Goal: Navigation & Orientation: Find specific page/section

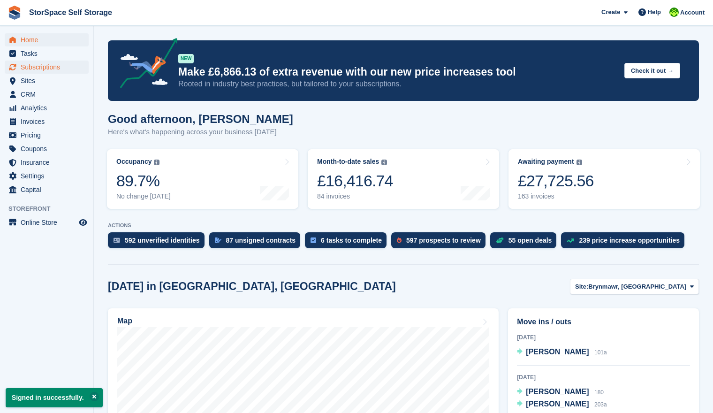
click at [55, 67] on span "Subscriptions" at bounding box center [49, 67] width 56 height 13
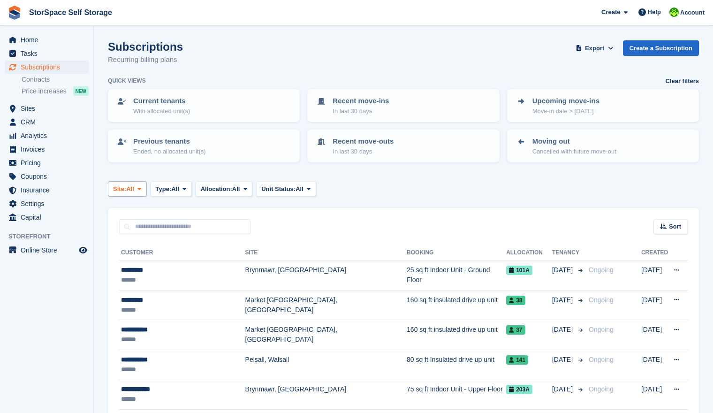
click at [143, 183] on button "Site: All" at bounding box center [127, 188] width 39 height 15
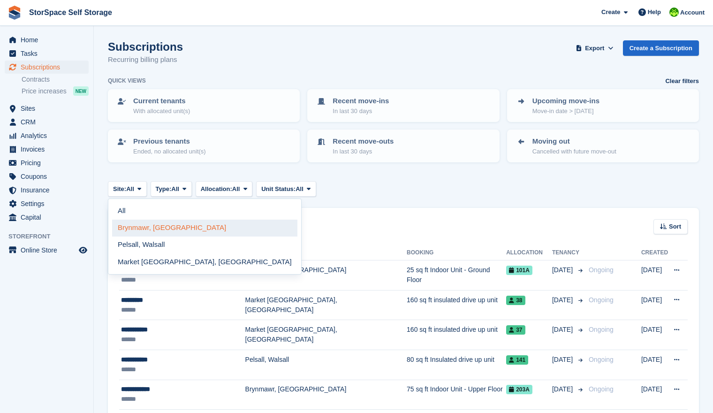
click at [158, 228] on link "Brynmawr, [GEOGRAPHIC_DATA]" at bounding box center [204, 227] width 185 height 17
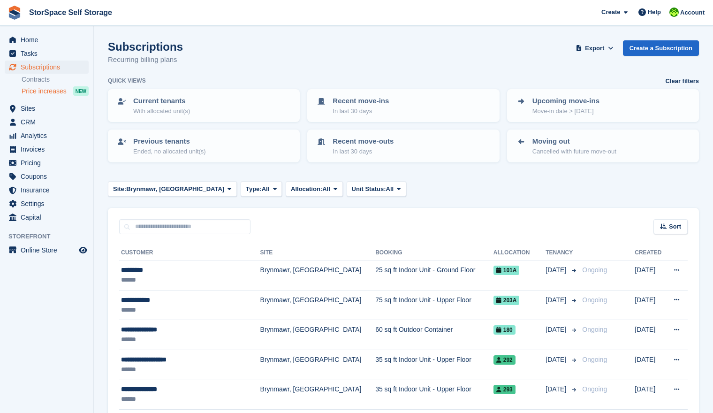
click at [53, 90] on span "Price increases" at bounding box center [44, 91] width 45 height 9
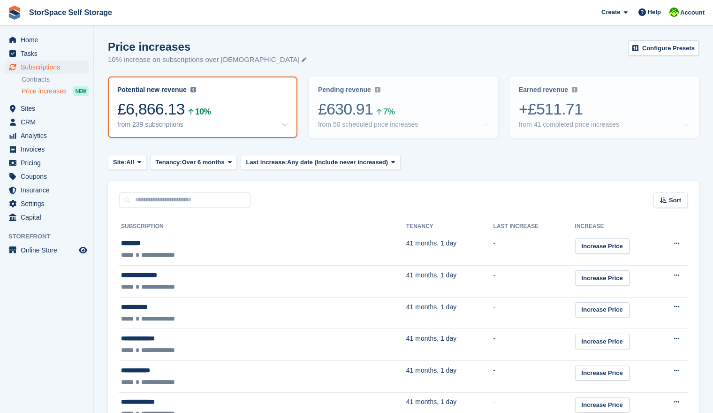
click at [44, 69] on span "Subscriptions" at bounding box center [49, 67] width 56 height 13
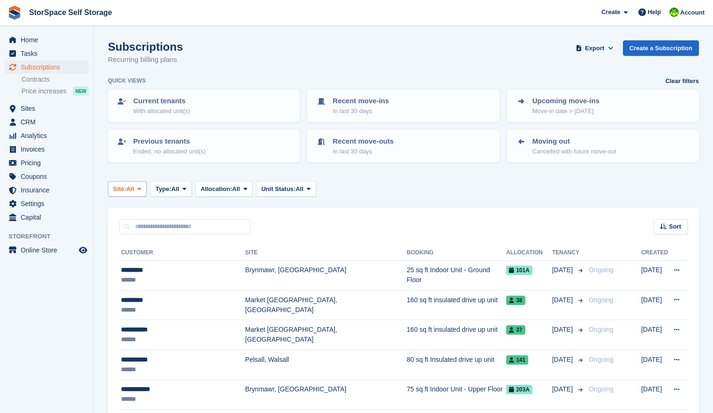
click at [143, 187] on span at bounding box center [140, 189] width 8 height 8
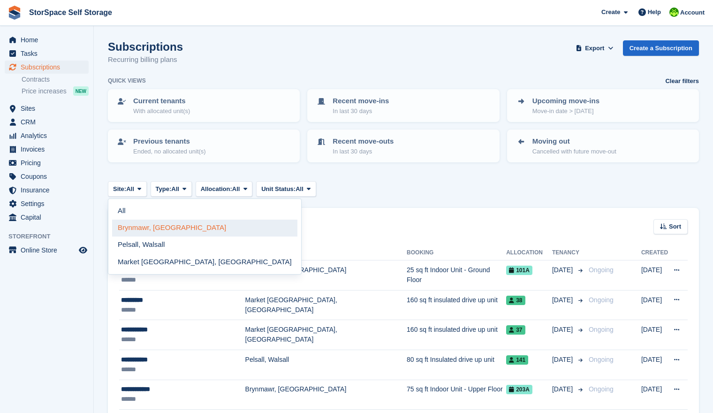
click at [160, 229] on link "Brynmawr, [GEOGRAPHIC_DATA]" at bounding box center [204, 227] width 185 height 17
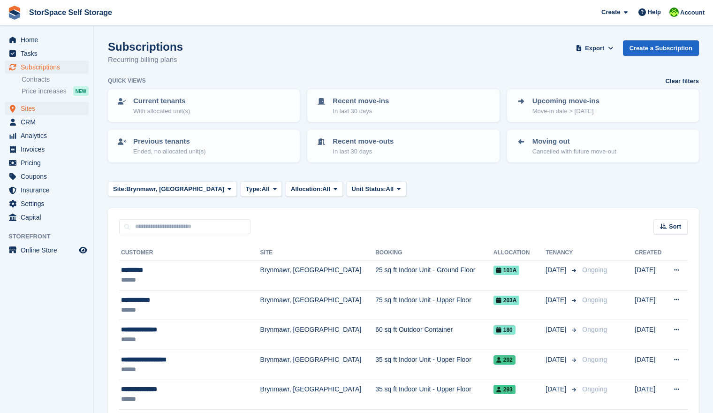
click at [38, 111] on span "Sites" at bounding box center [49, 108] width 56 height 13
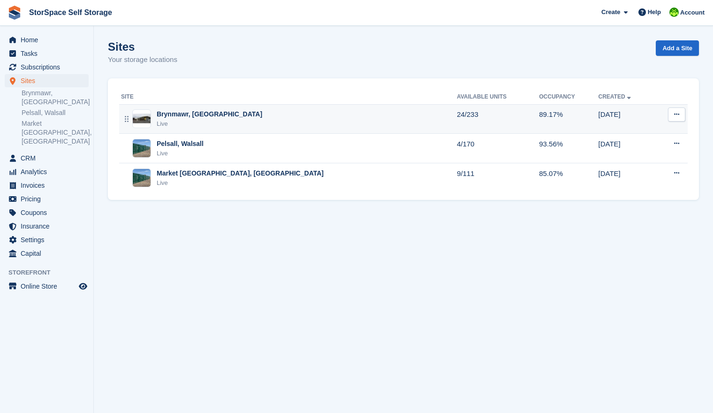
click at [203, 132] on td "Brynmawr, South Wales Live" at bounding box center [288, 119] width 338 height 30
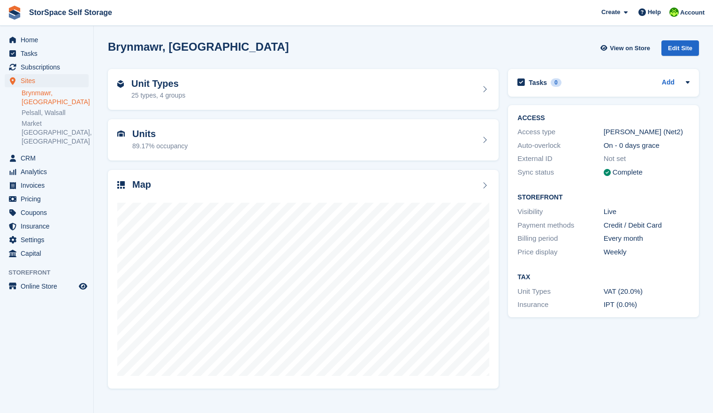
drag, startPoint x: 618, startPoint y: 360, endPoint x: 594, endPoint y: 353, distance: 24.6
click at [618, 360] on div "Tasks 0 Add No tasks related to Brynmawr, South Wales ACCESS Access type Paxton…" at bounding box center [603, 228] width 200 height 328
click at [218, 86] on div "Unit Types 25 types, 4 groups" at bounding box center [303, 89] width 372 height 23
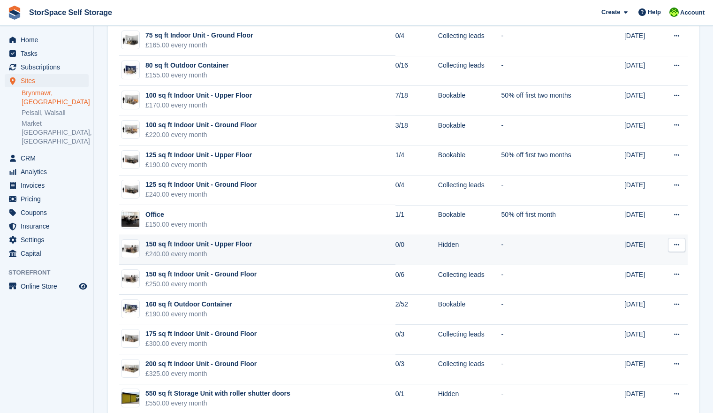
scroll to position [275, 0]
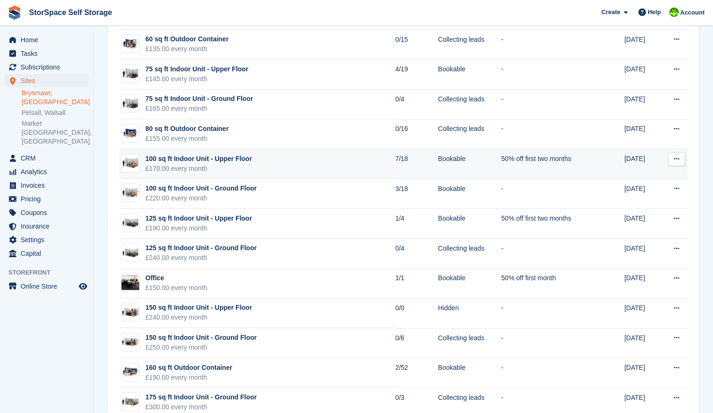
click at [336, 169] on td "100 sq ft Indoor Unit - Upper Floor £170.00 every month" at bounding box center [257, 164] width 276 height 30
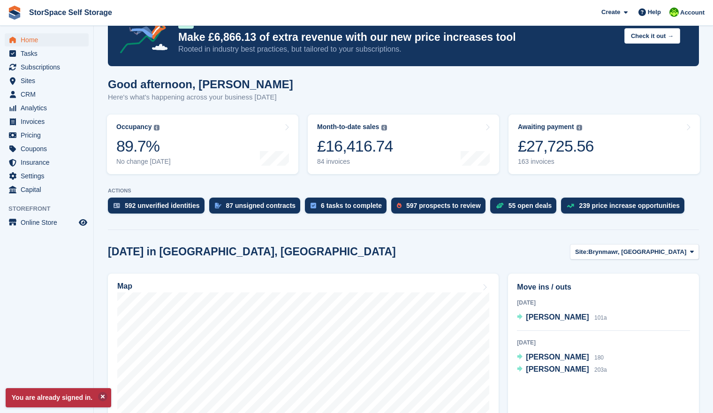
scroll to position [61, 0]
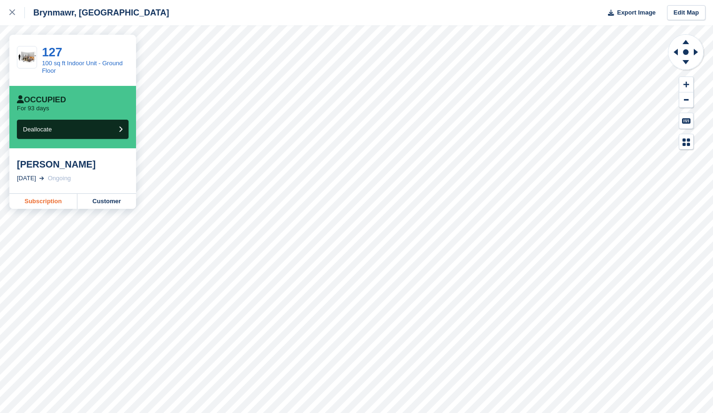
click at [38, 203] on link "Subscription" at bounding box center [43, 201] width 68 height 15
